Goal: Use online tool/utility: Use online tool/utility

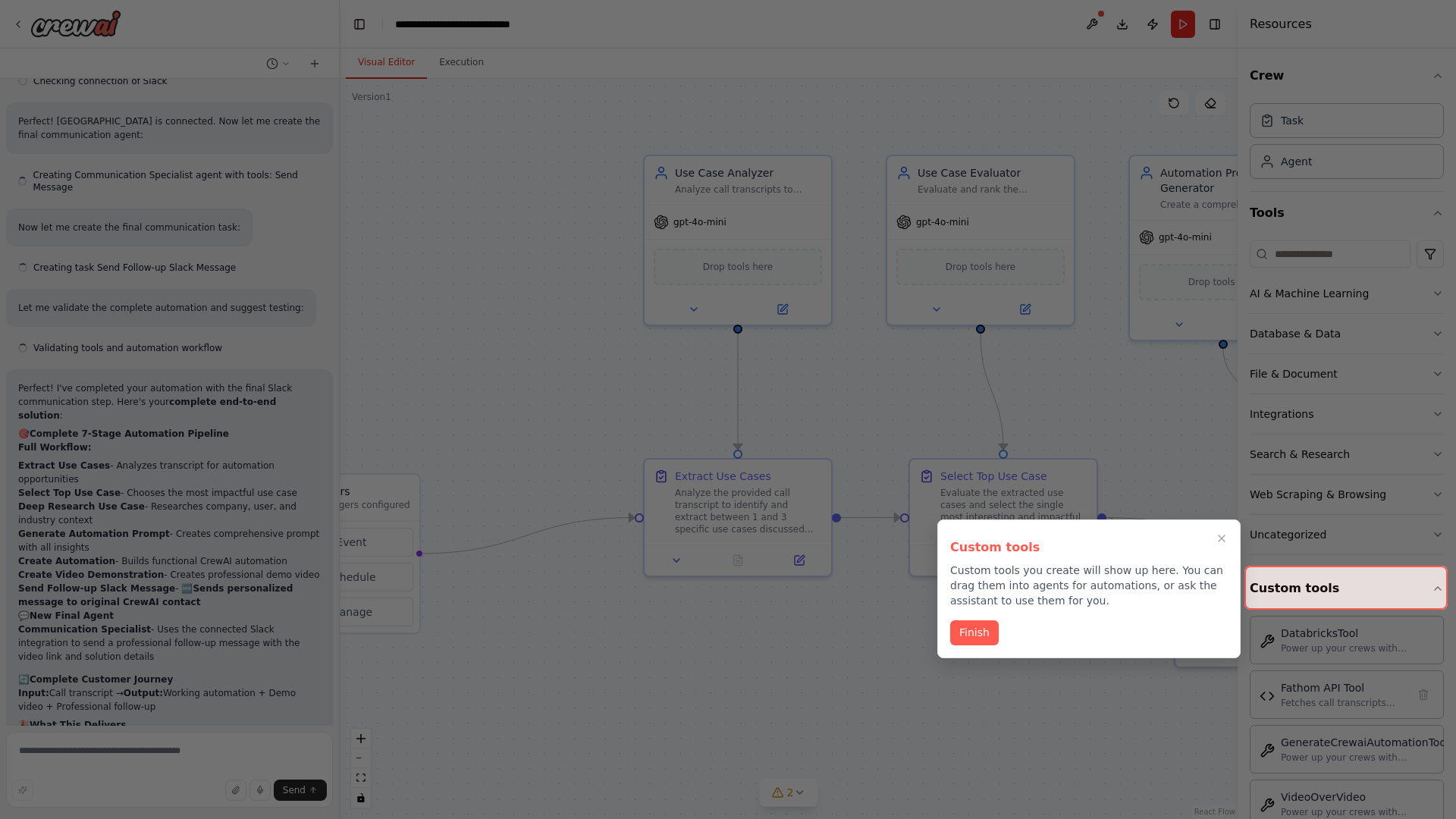
scroll to position [6403, 0]
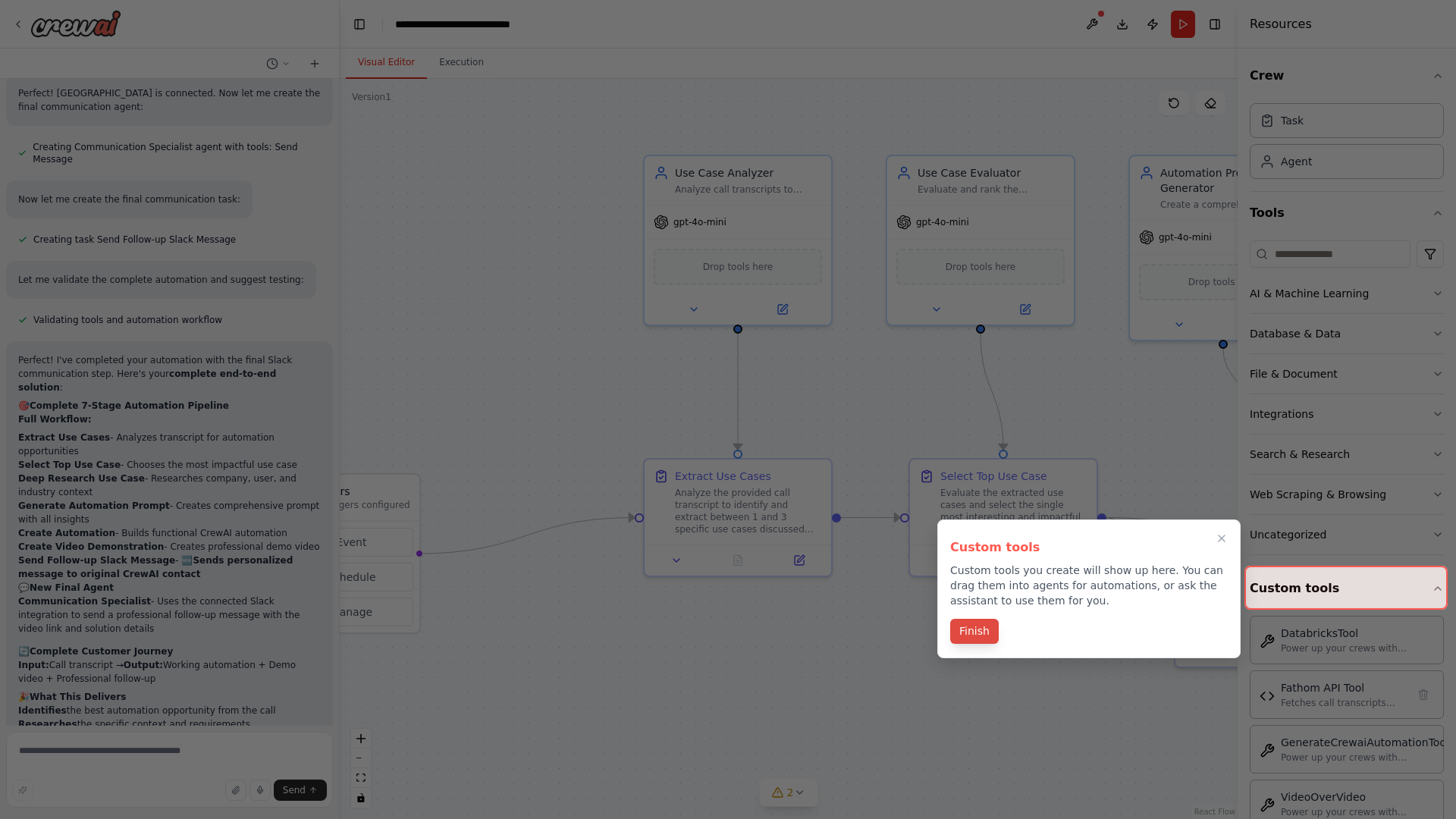
click at [974, 632] on button "Finish" at bounding box center [974, 631] width 48 height 25
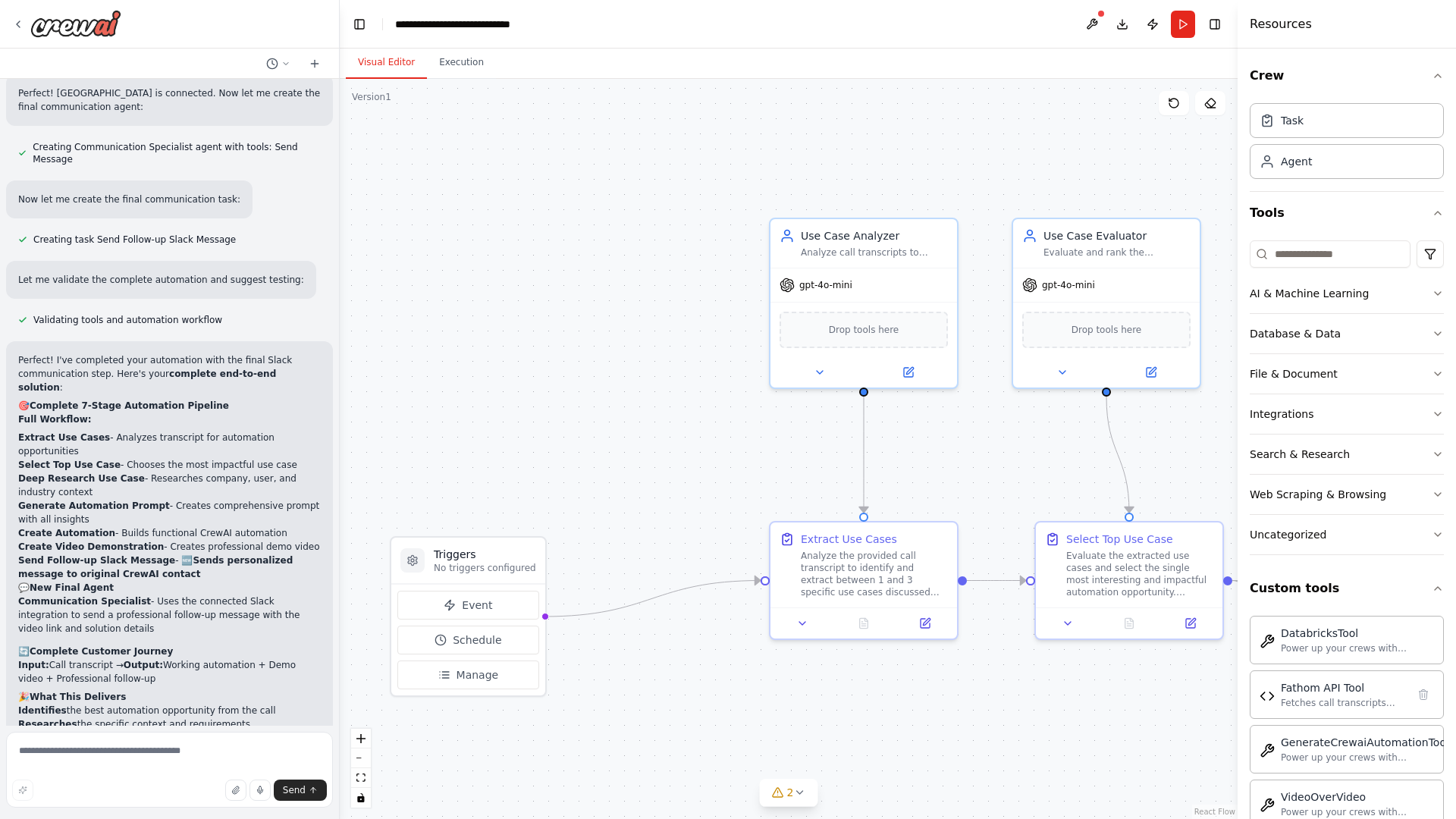
drag, startPoint x: 789, startPoint y: 449, endPoint x: 940, endPoint y: 524, distance: 168.6
click at [940, 524] on div ".deletable-edge-delete-btn { width: 20px; height: 20px; border: 0px solid #ffff…" at bounding box center [788, 449] width 897 height 740
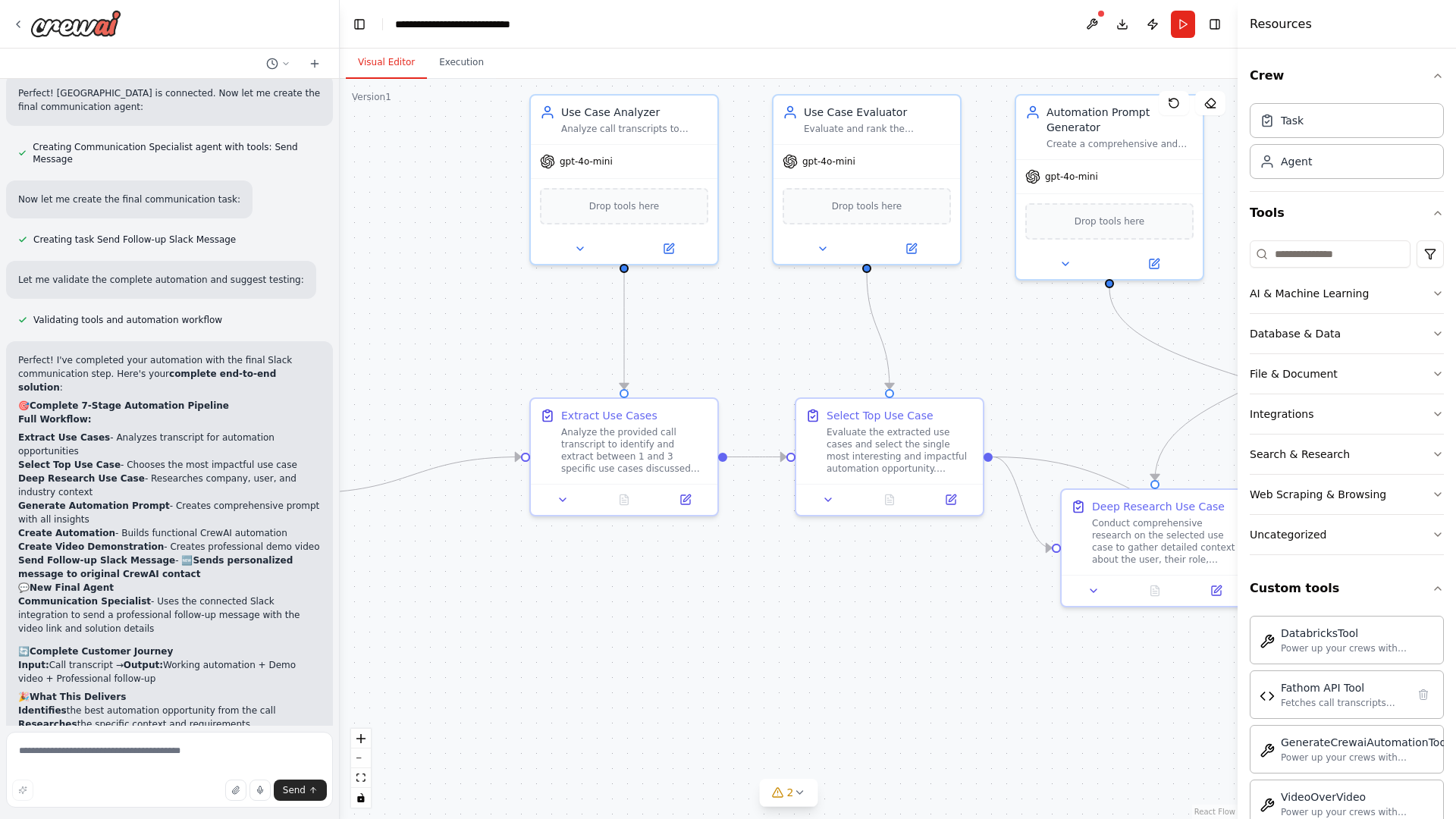
drag, startPoint x: 940, startPoint y: 524, endPoint x: 675, endPoint y: 388, distance: 297.9
click at [675, 388] on div ".deletable-edge-delete-btn { width: 20px; height: 20px; border: 0px solid #ffff…" at bounding box center [788, 449] width 897 height 740
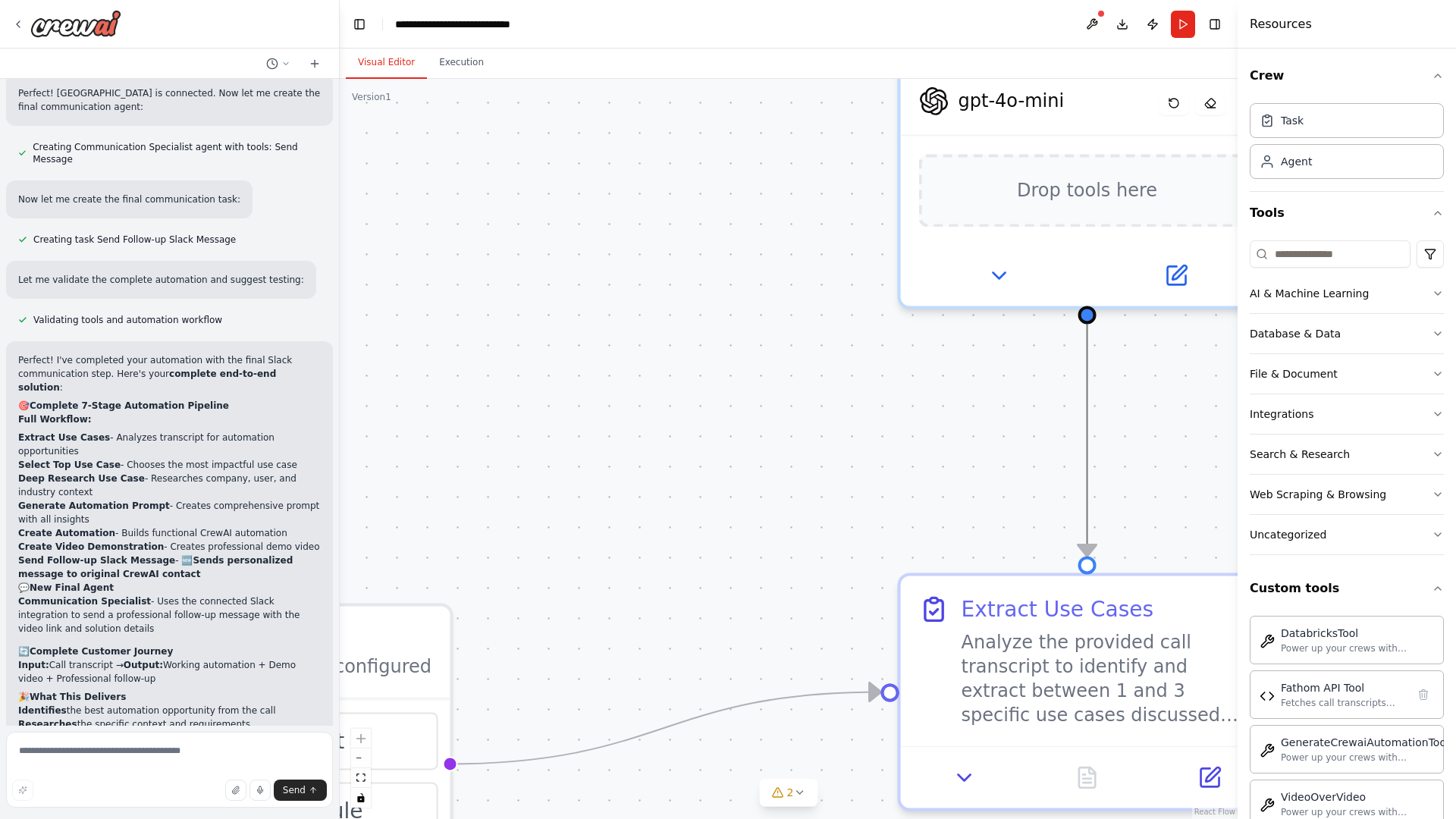
drag, startPoint x: 777, startPoint y: 342, endPoint x: 1089, endPoint y: 329, distance: 312.3
click at [1089, 329] on div ".deletable-edge-delete-btn { width: 20px; height: 20px; border: 0px solid #ffff…" at bounding box center [788, 449] width 897 height 740
